Goal: Use online tool/utility: Utilize a website feature to perform a specific function

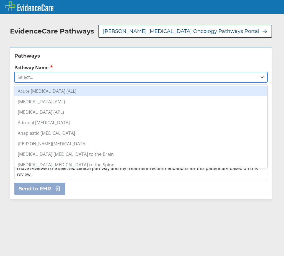
click at [87, 80] on div "Select..." at bounding box center [136, 77] width 242 height 9
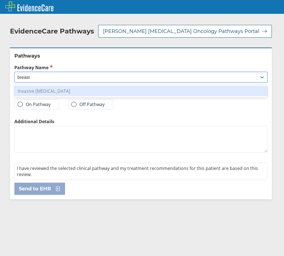
click at [116, 88] on div "Invasive [MEDICAL_DATA]" at bounding box center [140, 91] width 253 height 11
type input "breast"
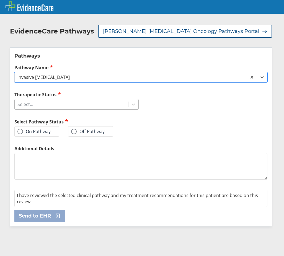
click at [97, 107] on div "Select..." at bounding box center [72, 104] width 114 height 9
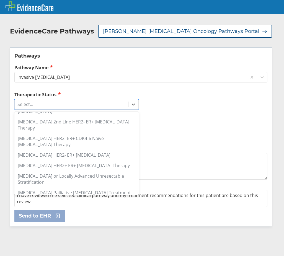
scroll to position [238, 0]
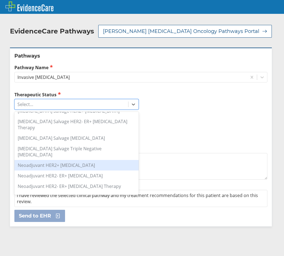
click at [90, 160] on div "Neoadjuvant HER2+ [MEDICAL_DATA]" at bounding box center [76, 165] width 124 height 11
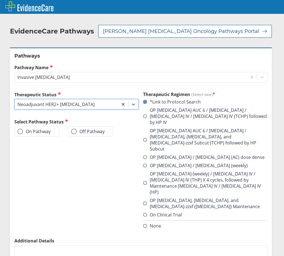
click at [143, 181] on span at bounding box center [145, 183] width 4 height 4
click at [0, 0] on input "OP [MEDICAL_DATA] (weekly) / [MEDICAL_DATA] IV / [MEDICAL_DATA] IV (THP) X 4 cy…" at bounding box center [0, 0] width 0 height 0
click at [40, 133] on label "On Pathway" at bounding box center [33, 132] width 33 height 6
click at [0, 0] on input "On Pathway" at bounding box center [0, 0] width 0 height 0
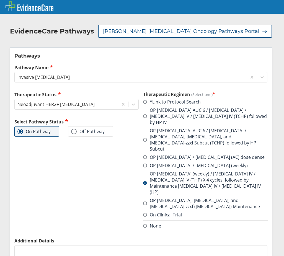
scroll to position [47, 0]
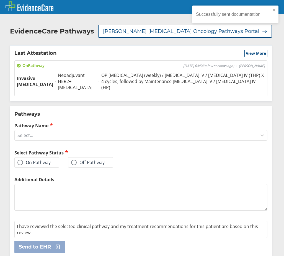
scroll to position [3, 0]
